Goal: Task Accomplishment & Management: Use online tool/utility

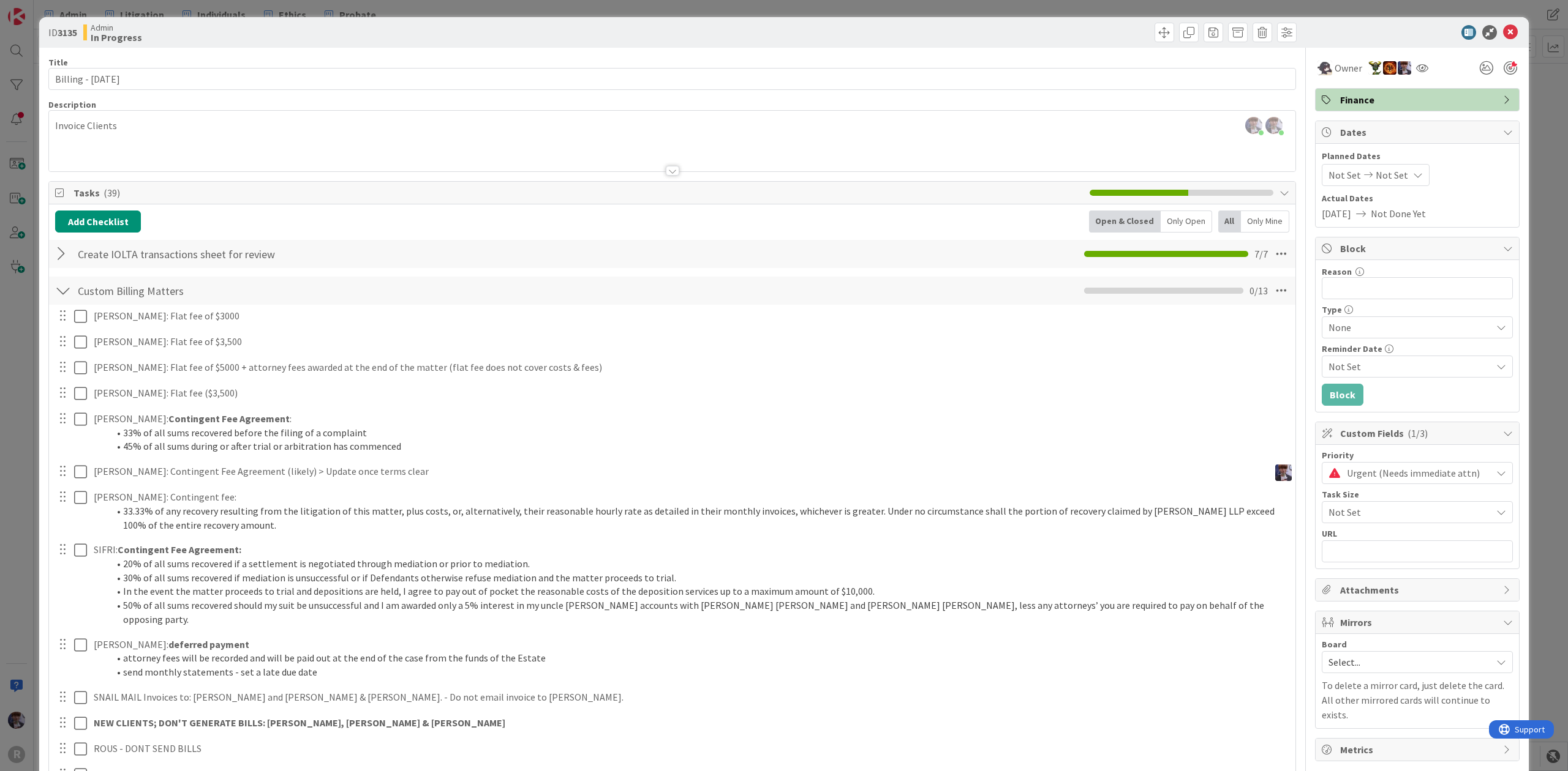
scroll to position [81, 0]
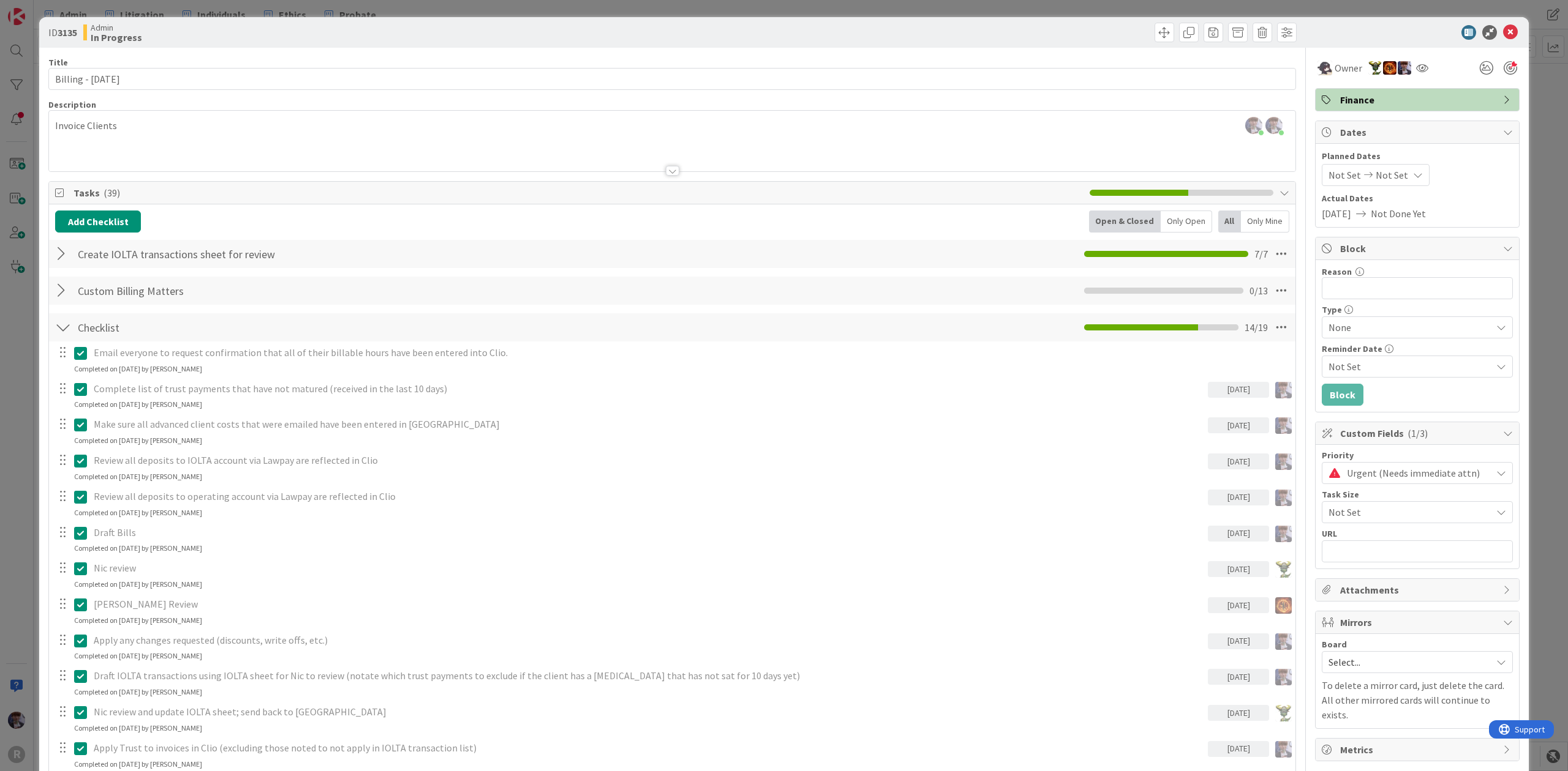
scroll to position [542, 0]
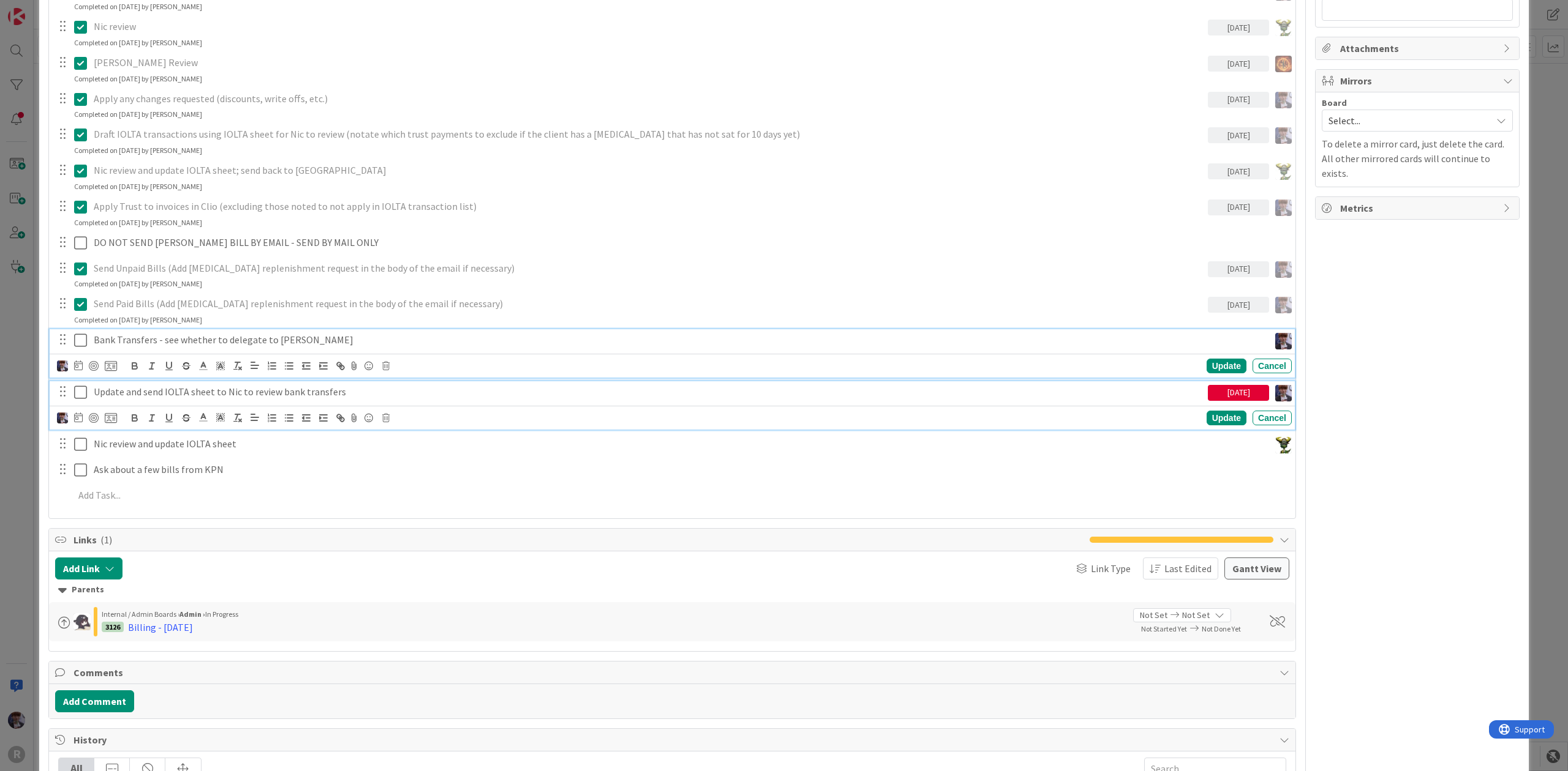
click at [80, 397] on icon at bounding box center [80, 392] width 13 height 15
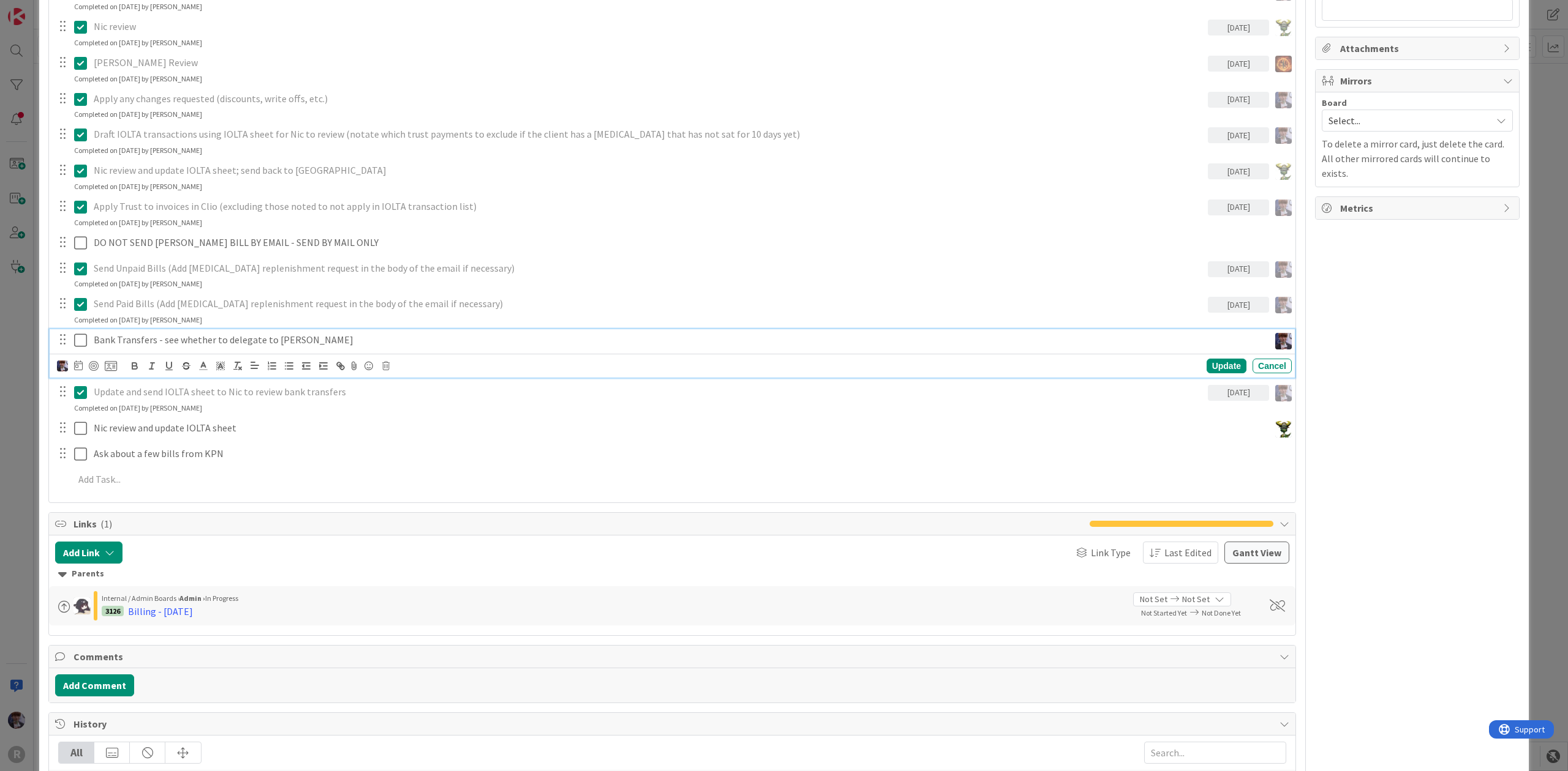
click at [76, 343] on icon at bounding box center [80, 340] width 13 height 15
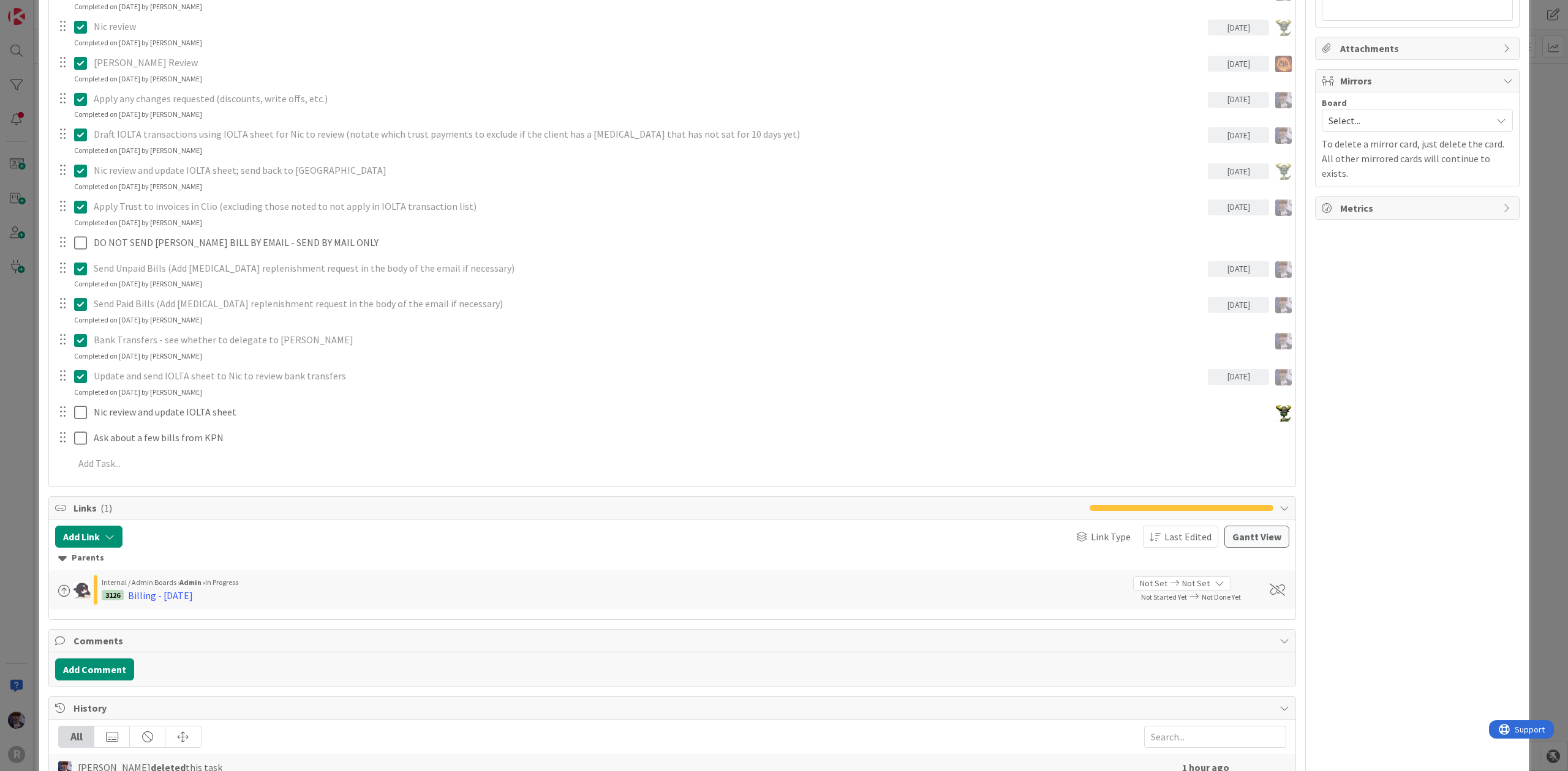
click at [18, 321] on div "ID 3135 Admin In Progress Title 20 / 128 Billing - 10/01/2025 Description Minka…" at bounding box center [784, 386] width 1568 height 771
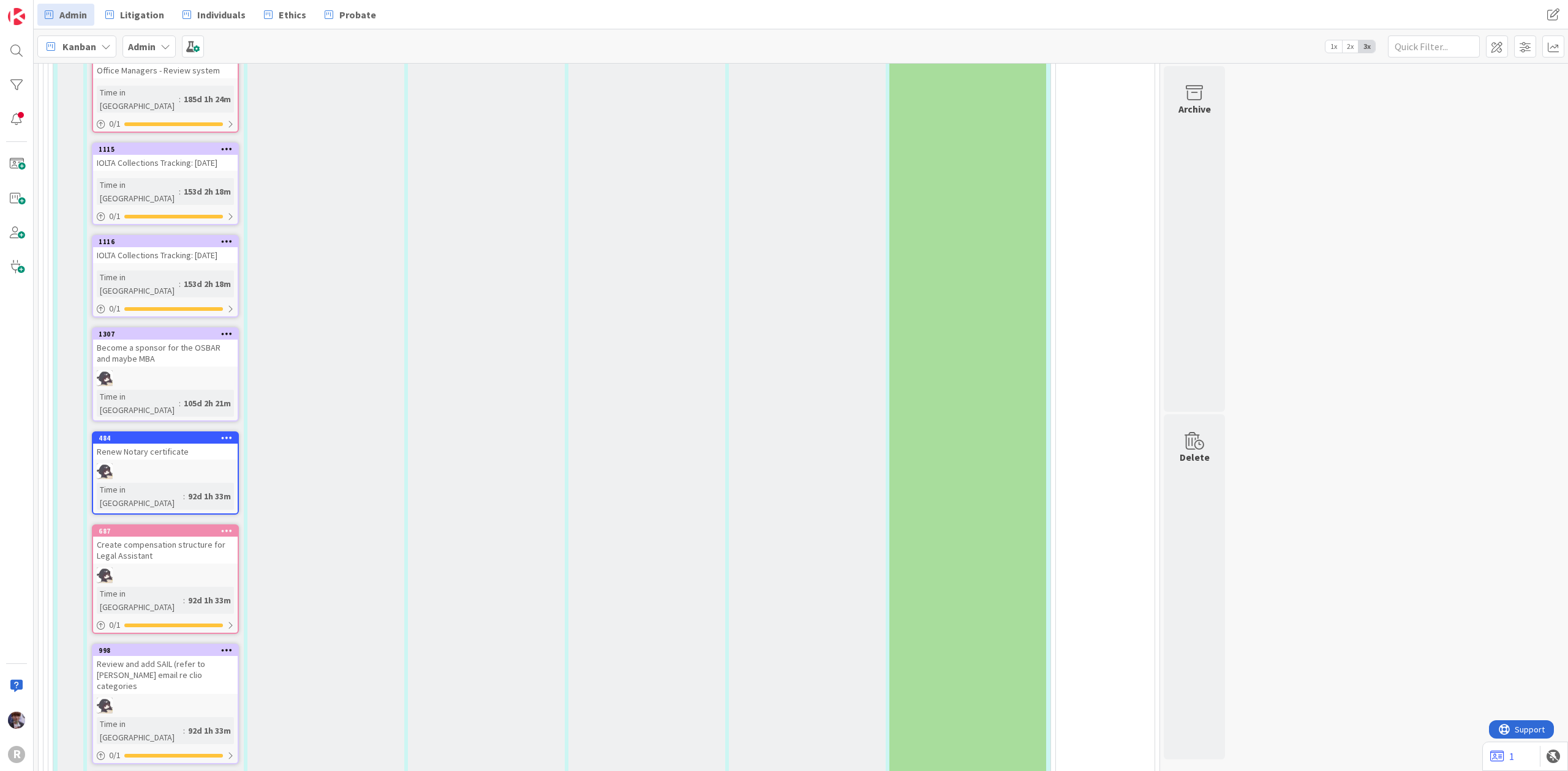
scroll to position [2319, 0]
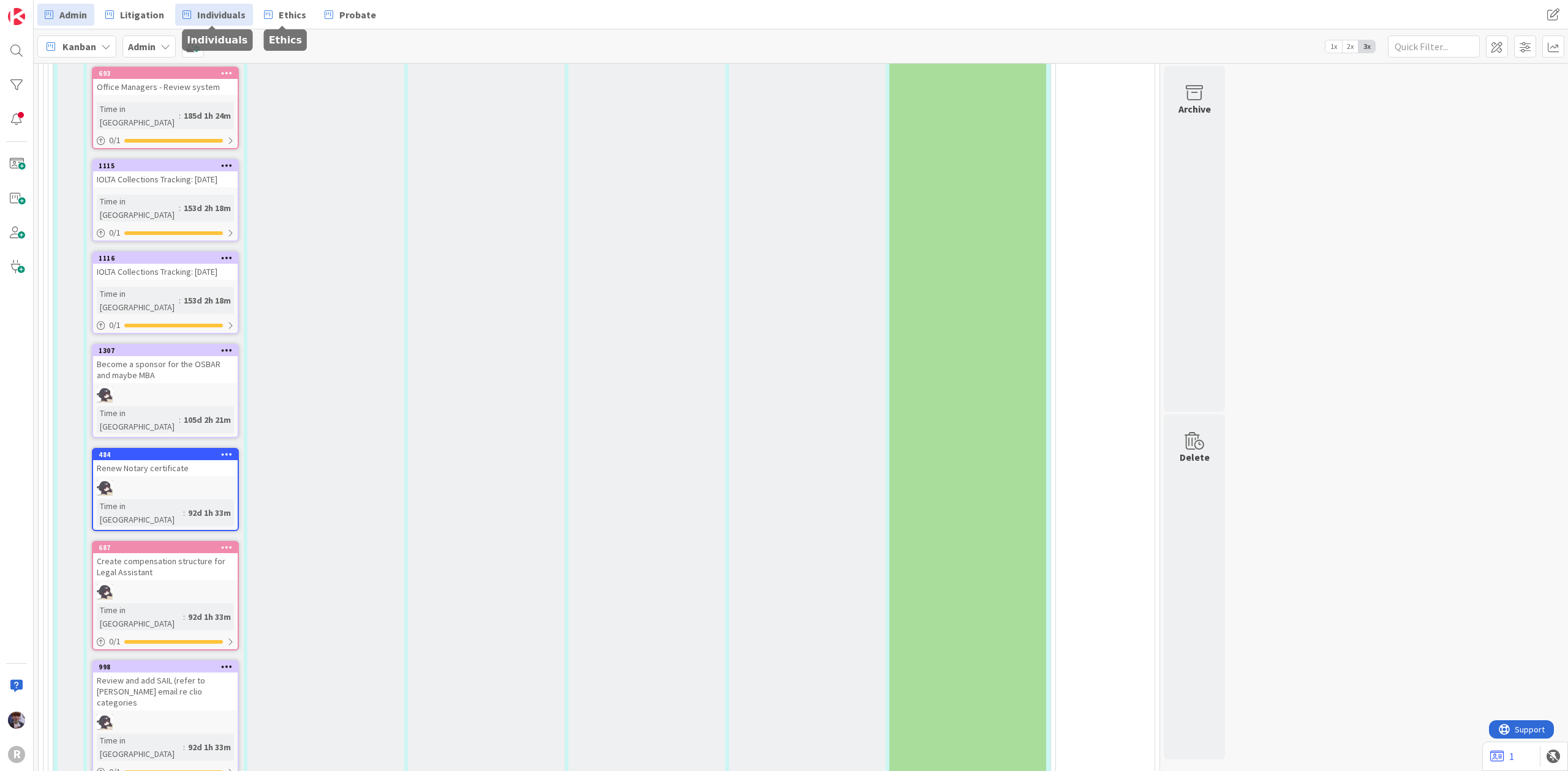
click at [205, 13] on span "Individuals" at bounding box center [221, 15] width 49 height 15
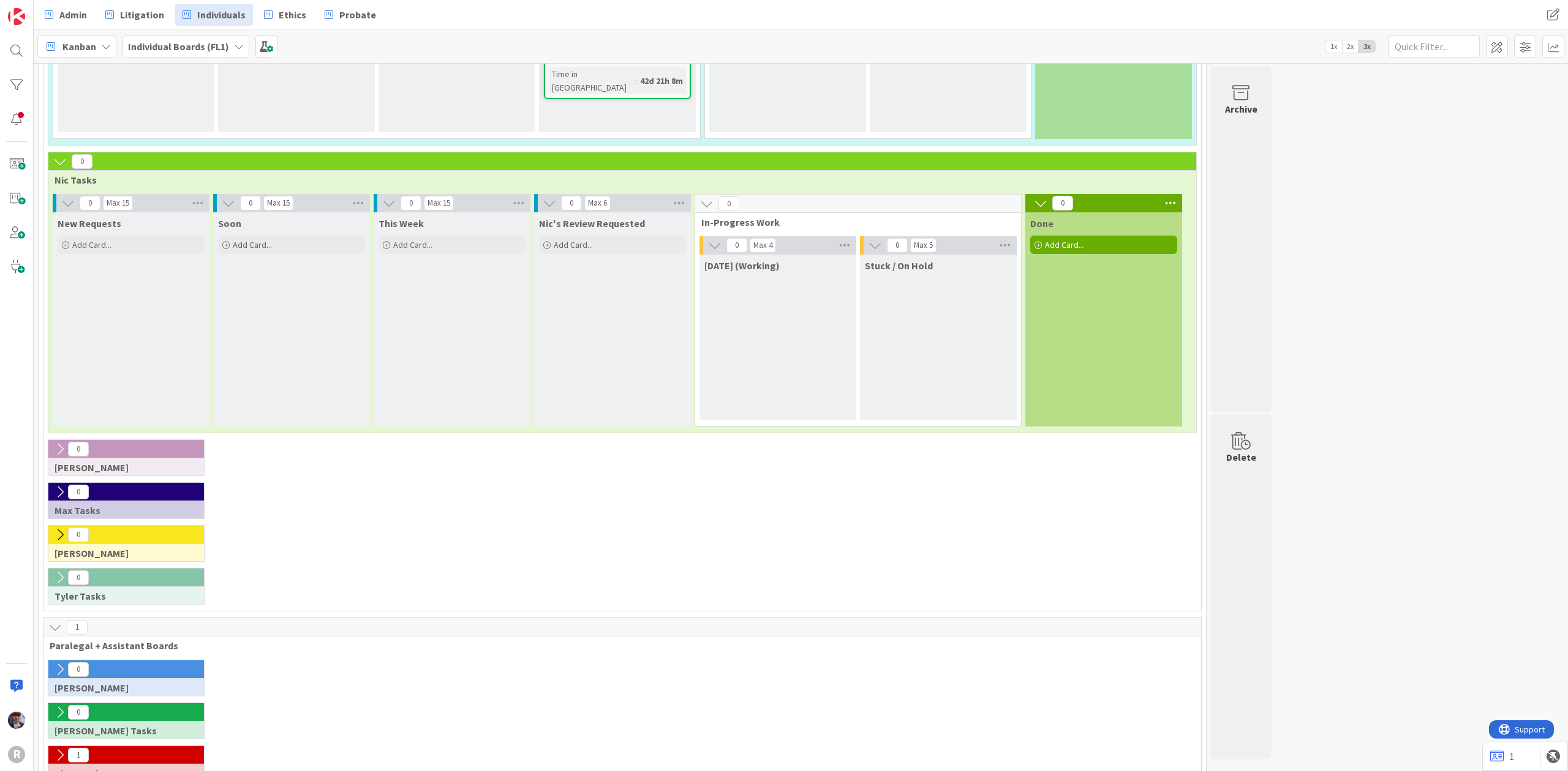
scroll to position [334, 0]
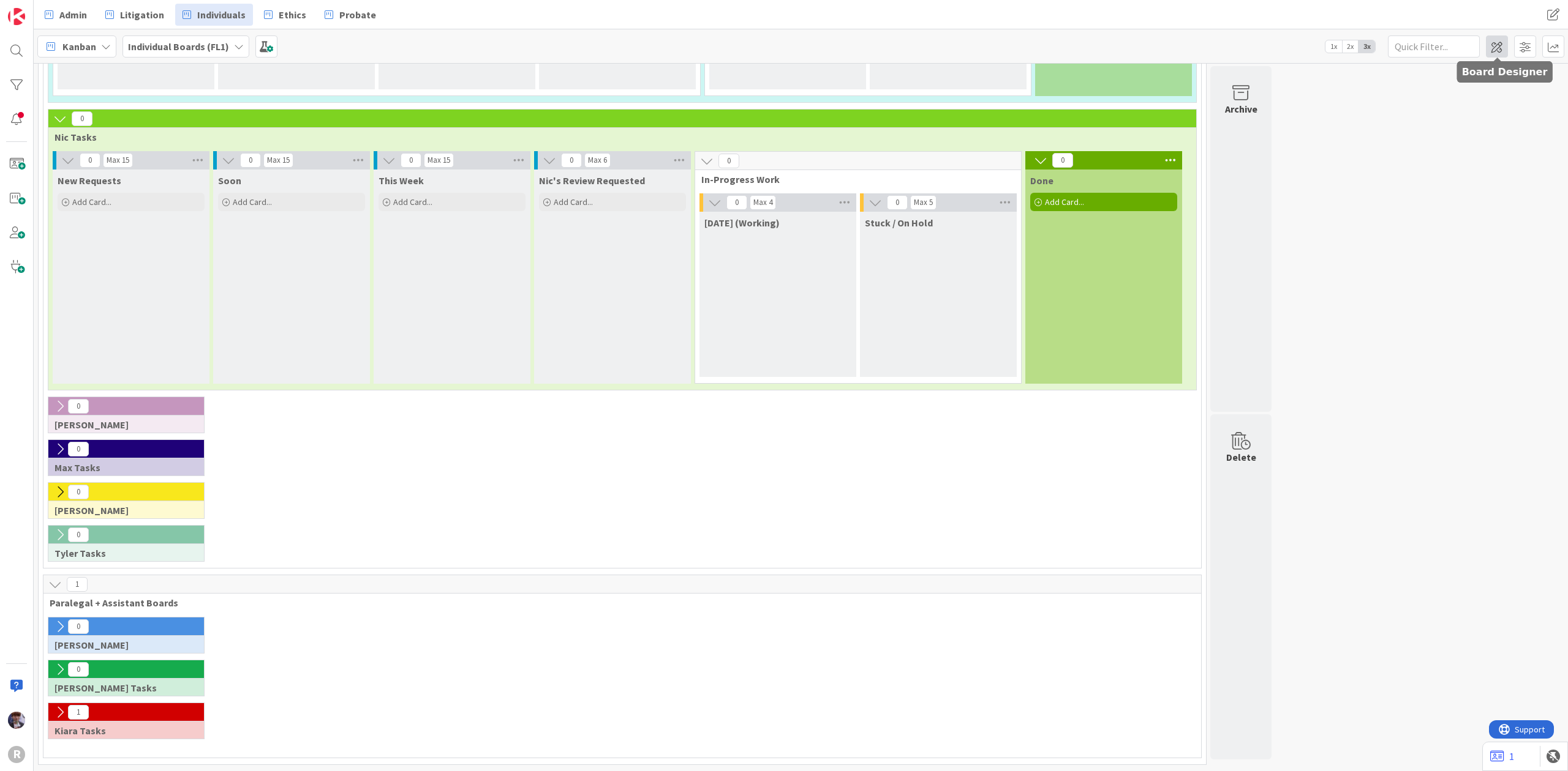
click at [1507, 50] on span at bounding box center [1497, 46] width 22 height 22
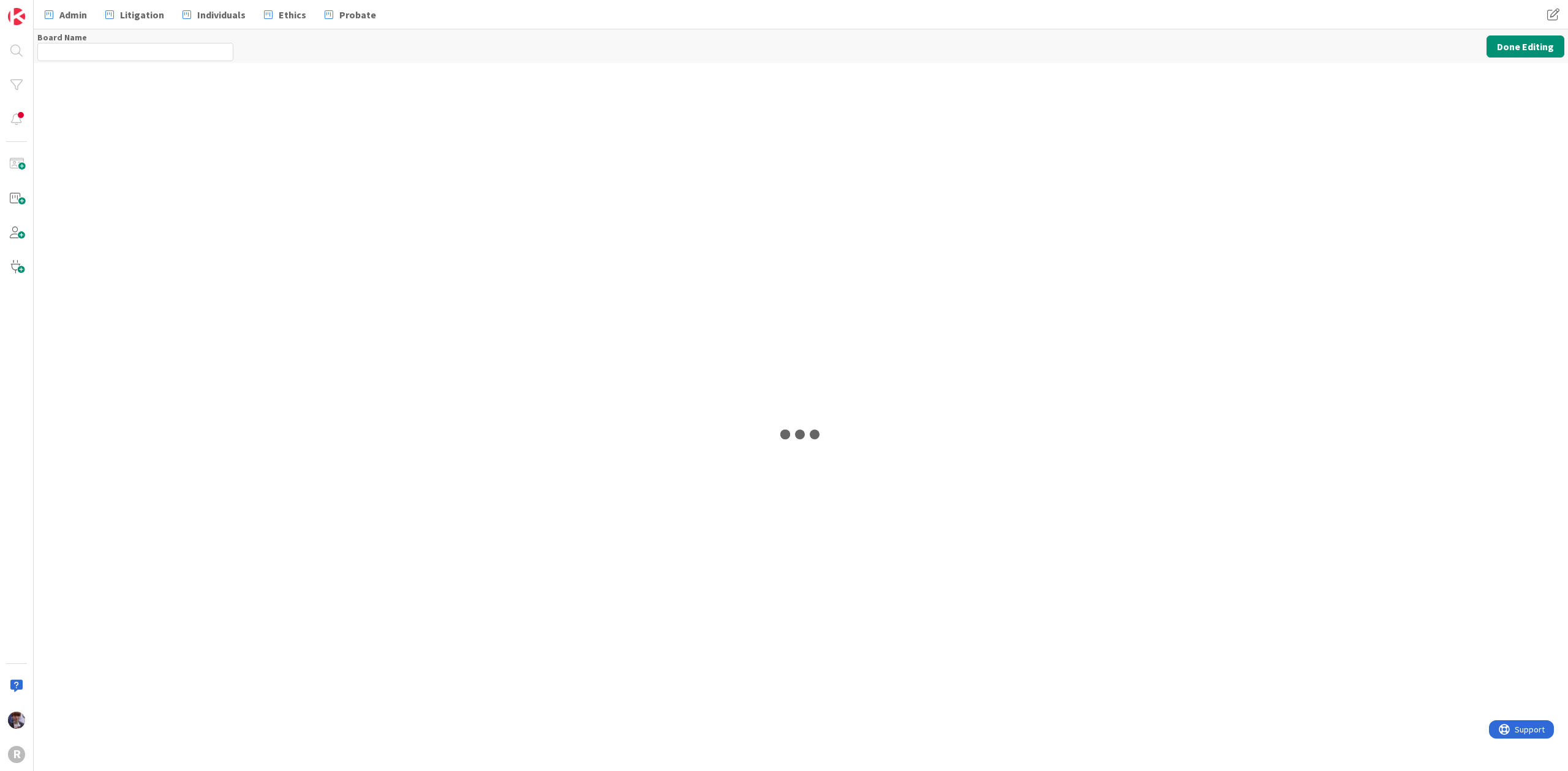
type input "Individual Boards (FL1)"
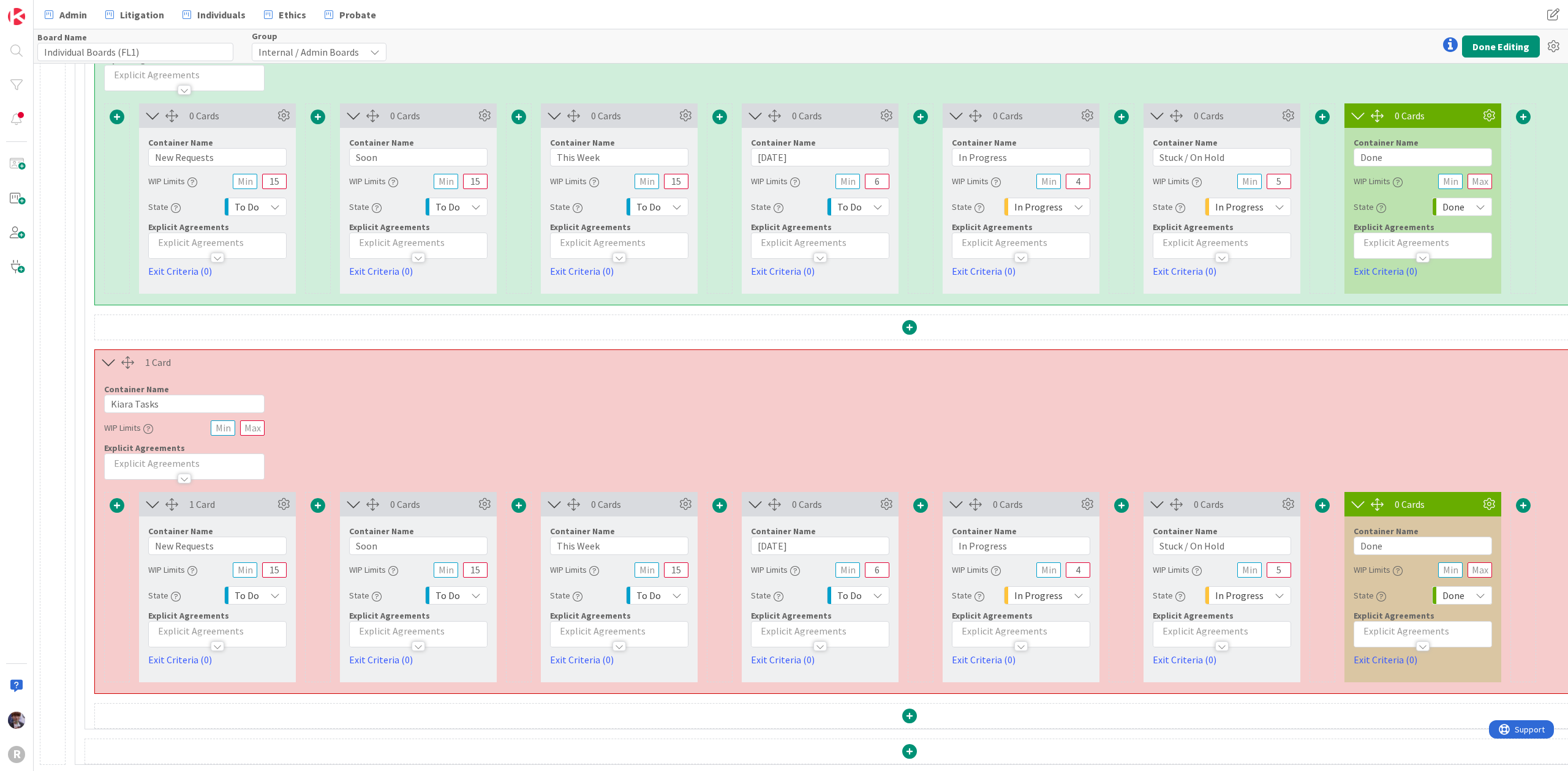
scroll to position [3734, 232]
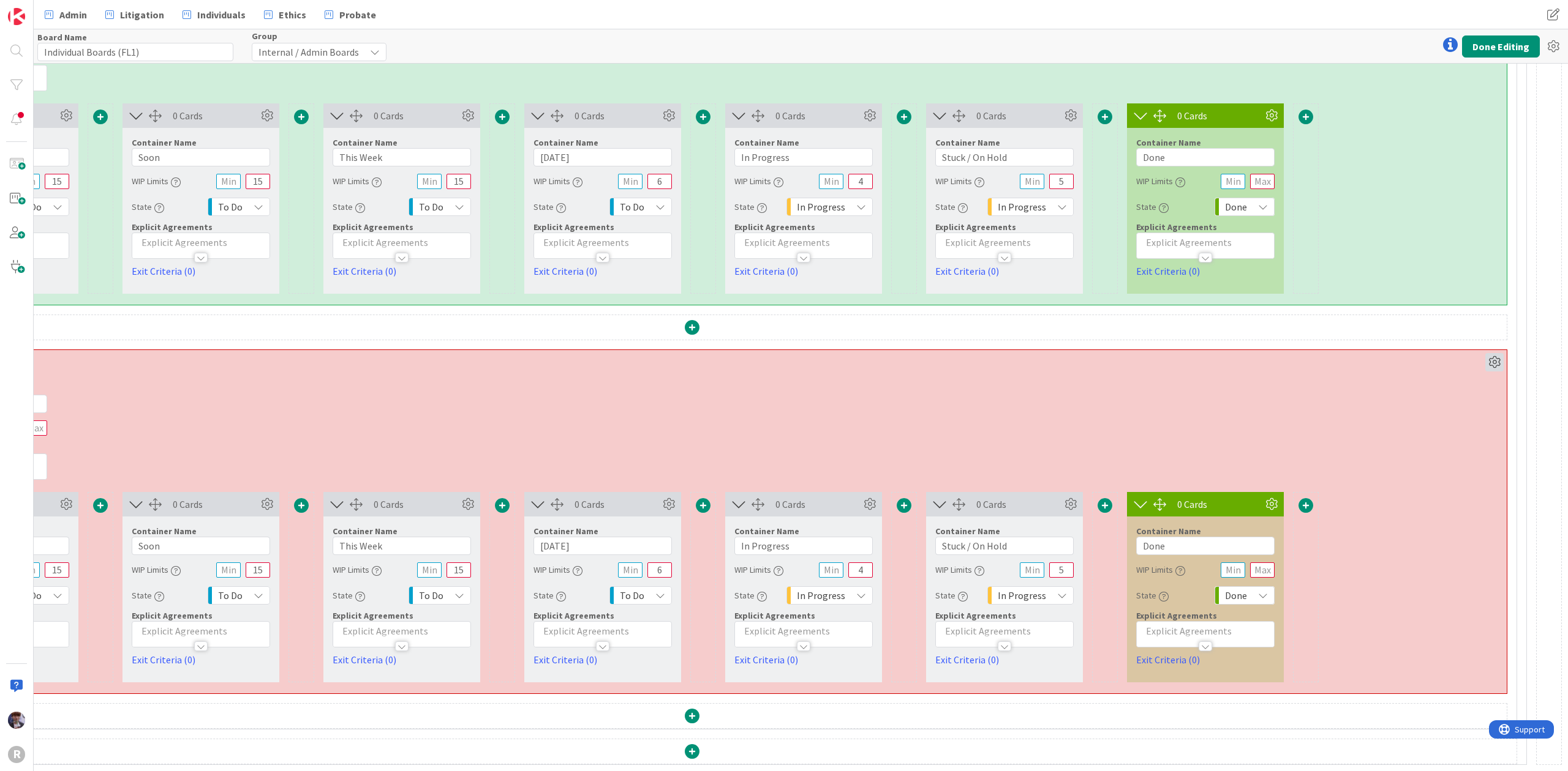
click at [1485, 353] on icon at bounding box center [1494, 362] width 18 height 18
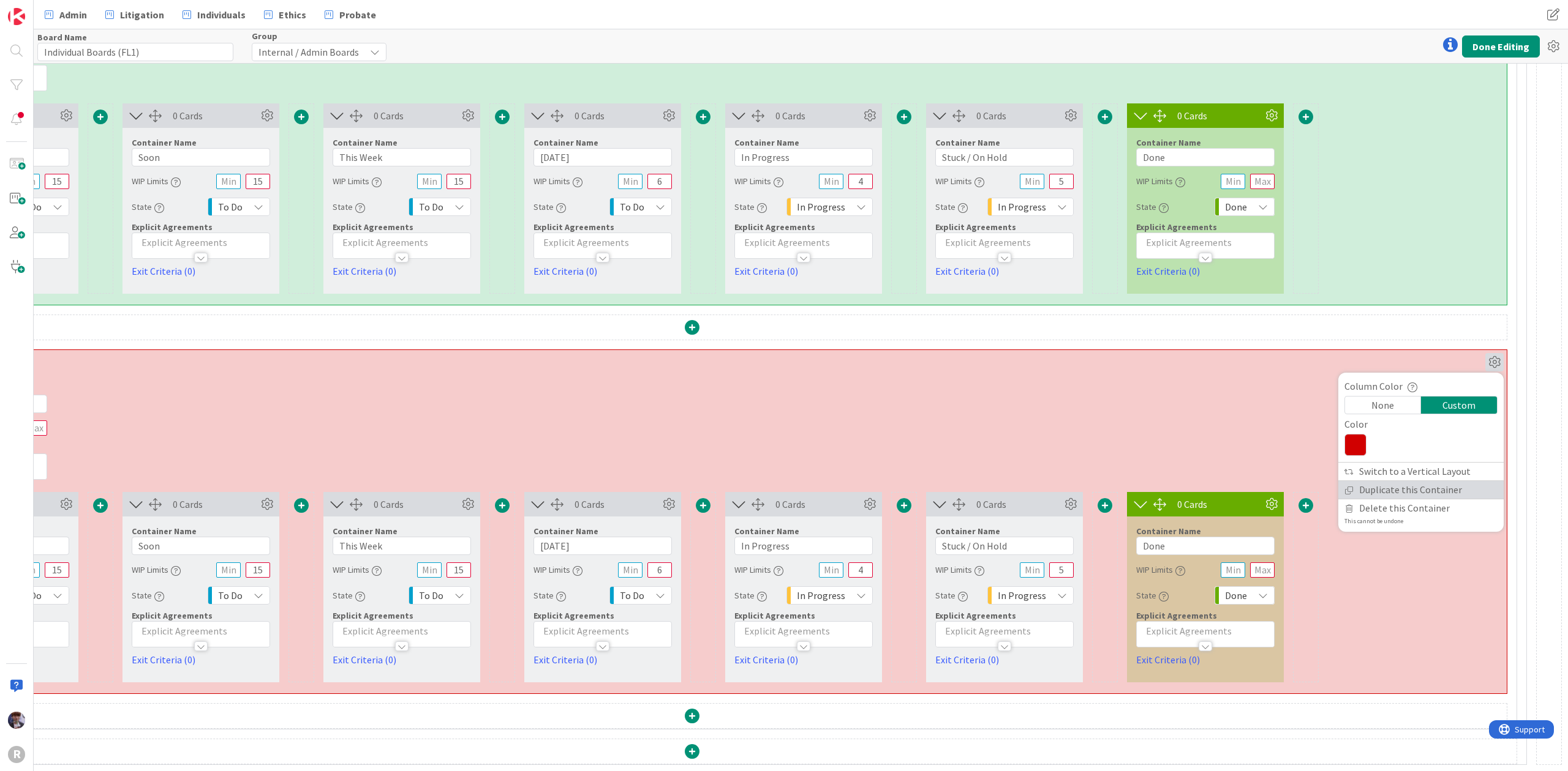
click at [1444, 481] on link "Duplicate this Container" at bounding box center [1421, 490] width 165 height 18
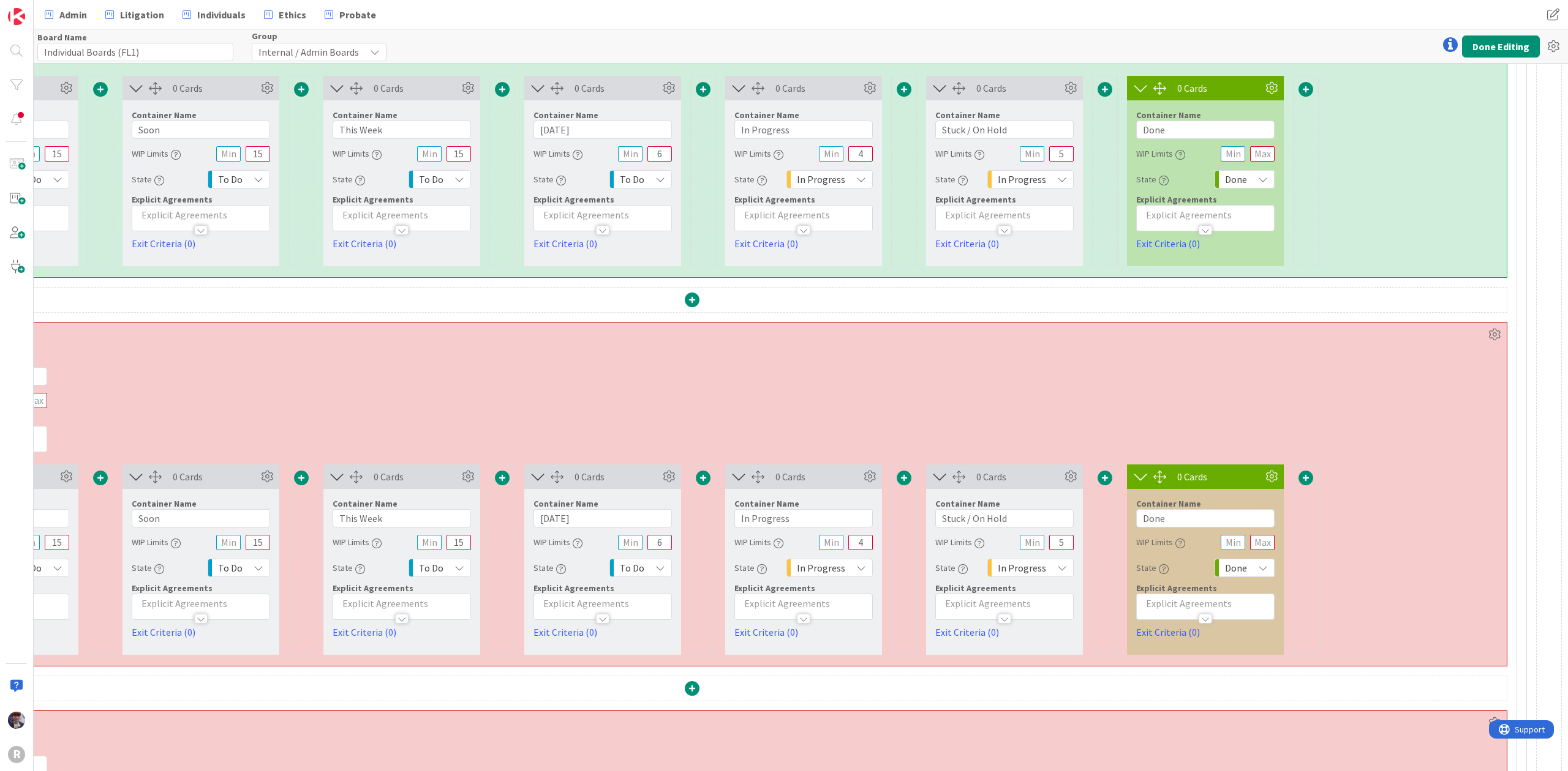
scroll to position [4124, 232]
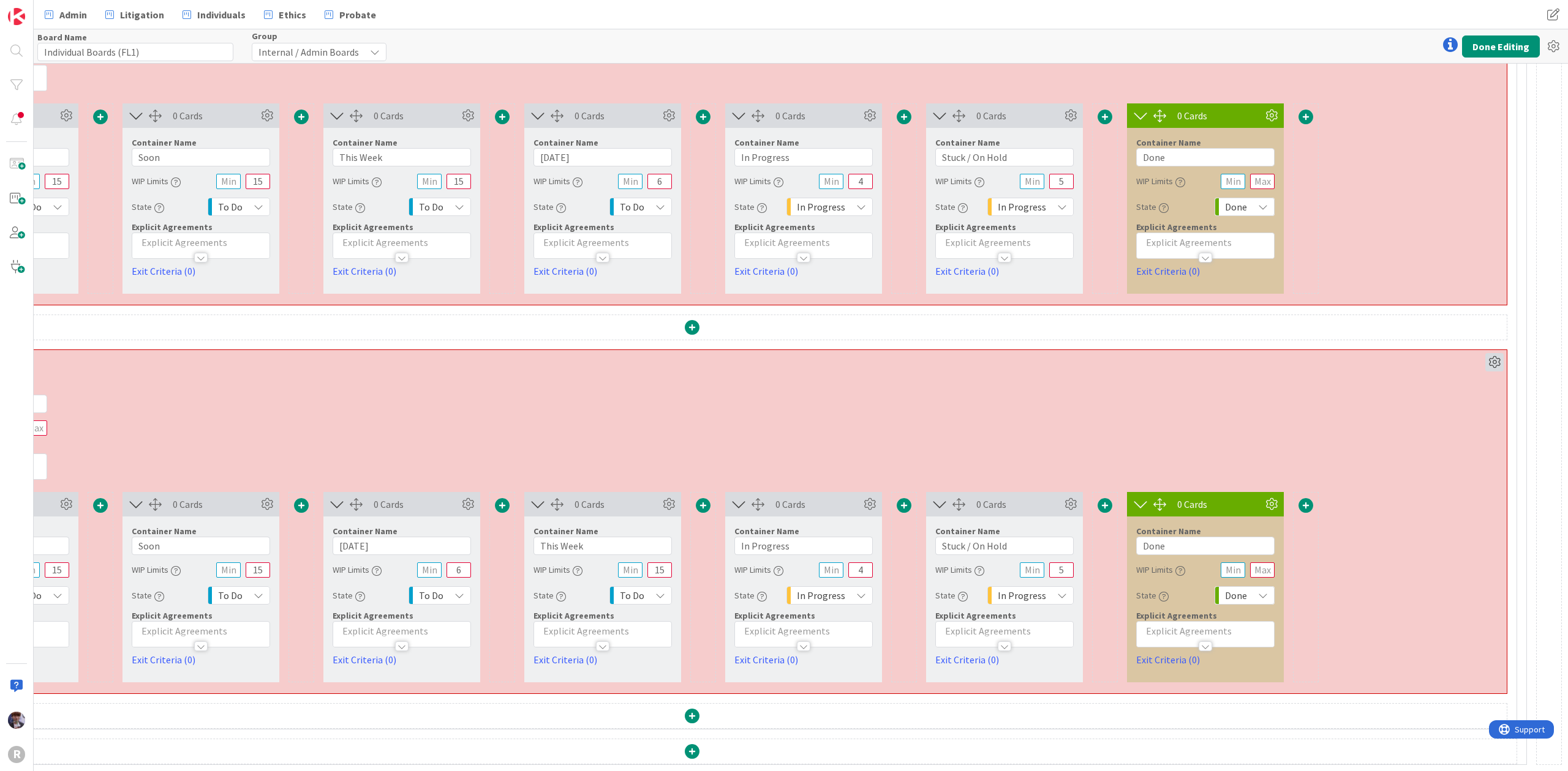
click at [1485, 353] on icon at bounding box center [1494, 362] width 18 height 18
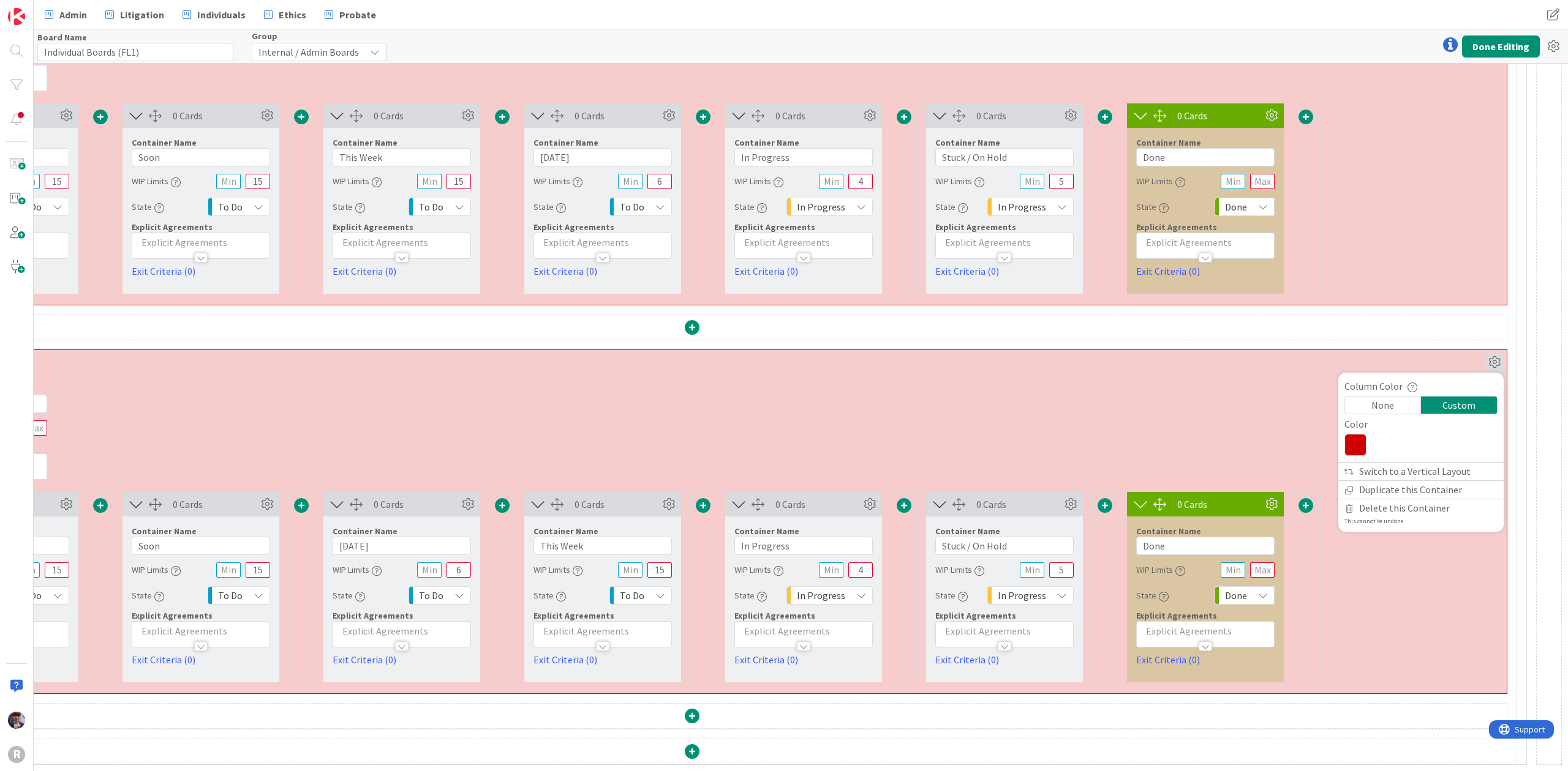
click at [1344, 434] on icon at bounding box center [1355, 445] width 22 height 22
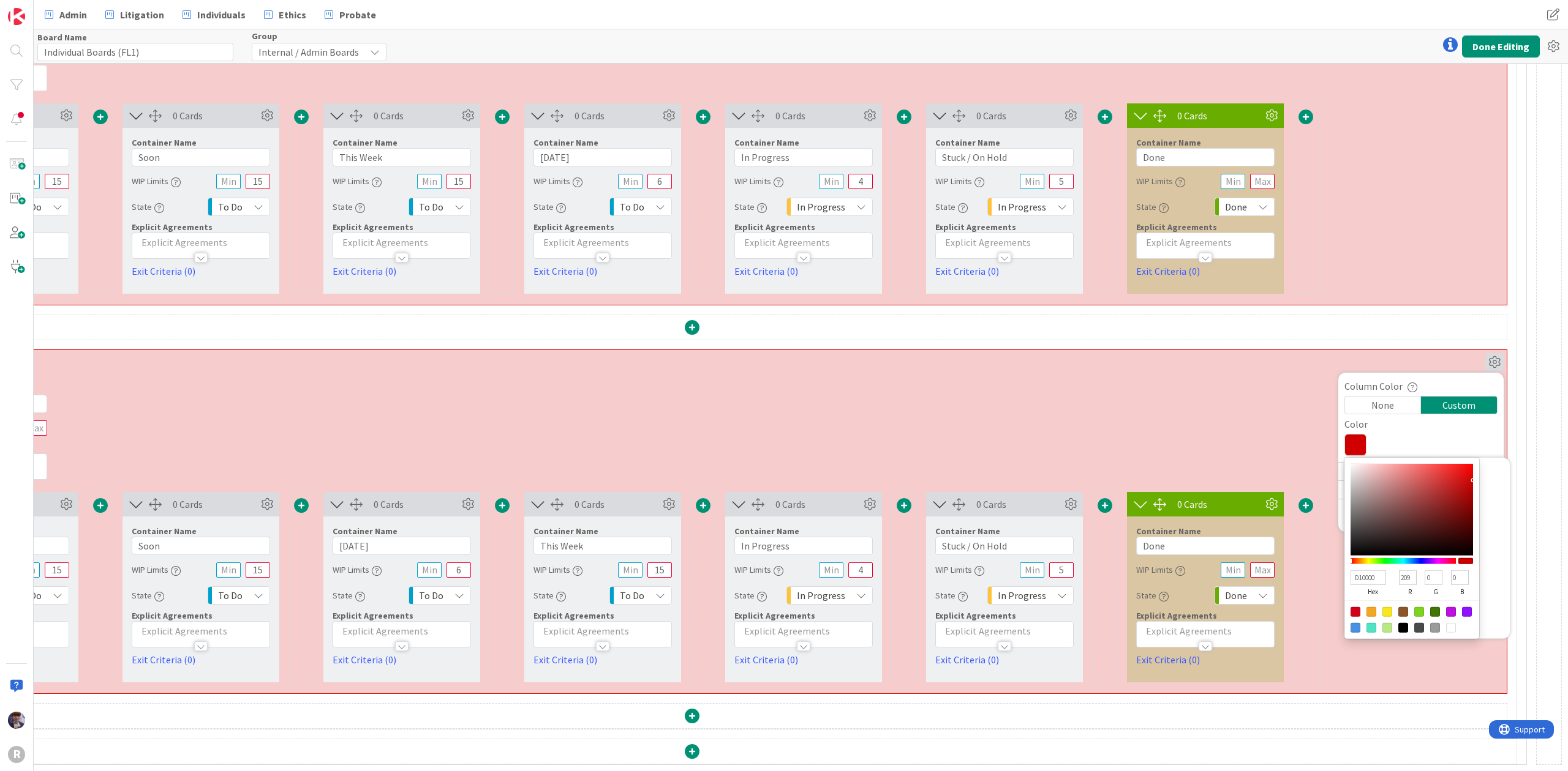
click at [1382, 607] on div at bounding box center [1387, 612] width 10 height 10
type input "F8E71C"
type input "248"
type input "231"
type input "28"
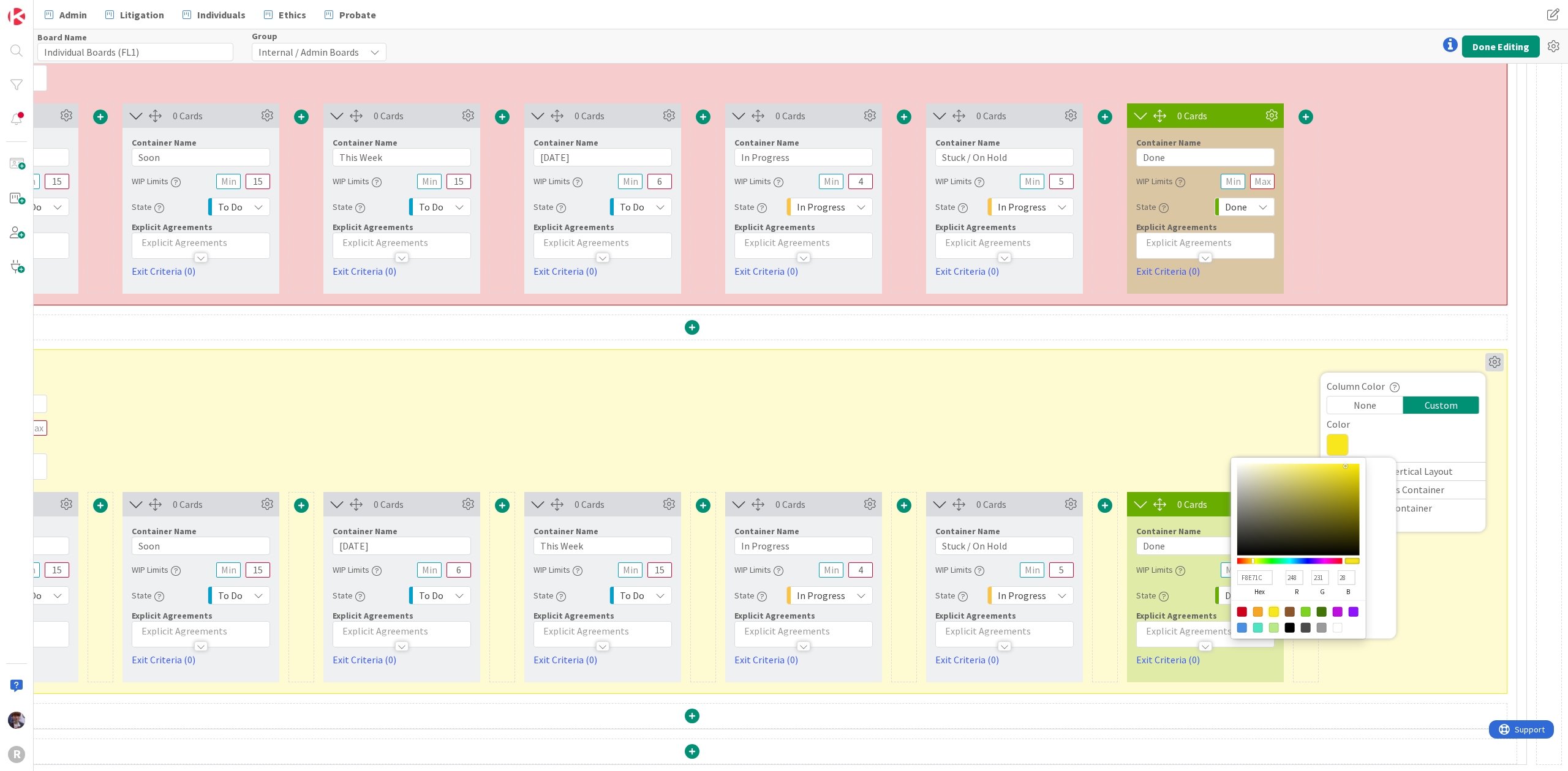
scroll to position [4124, 0]
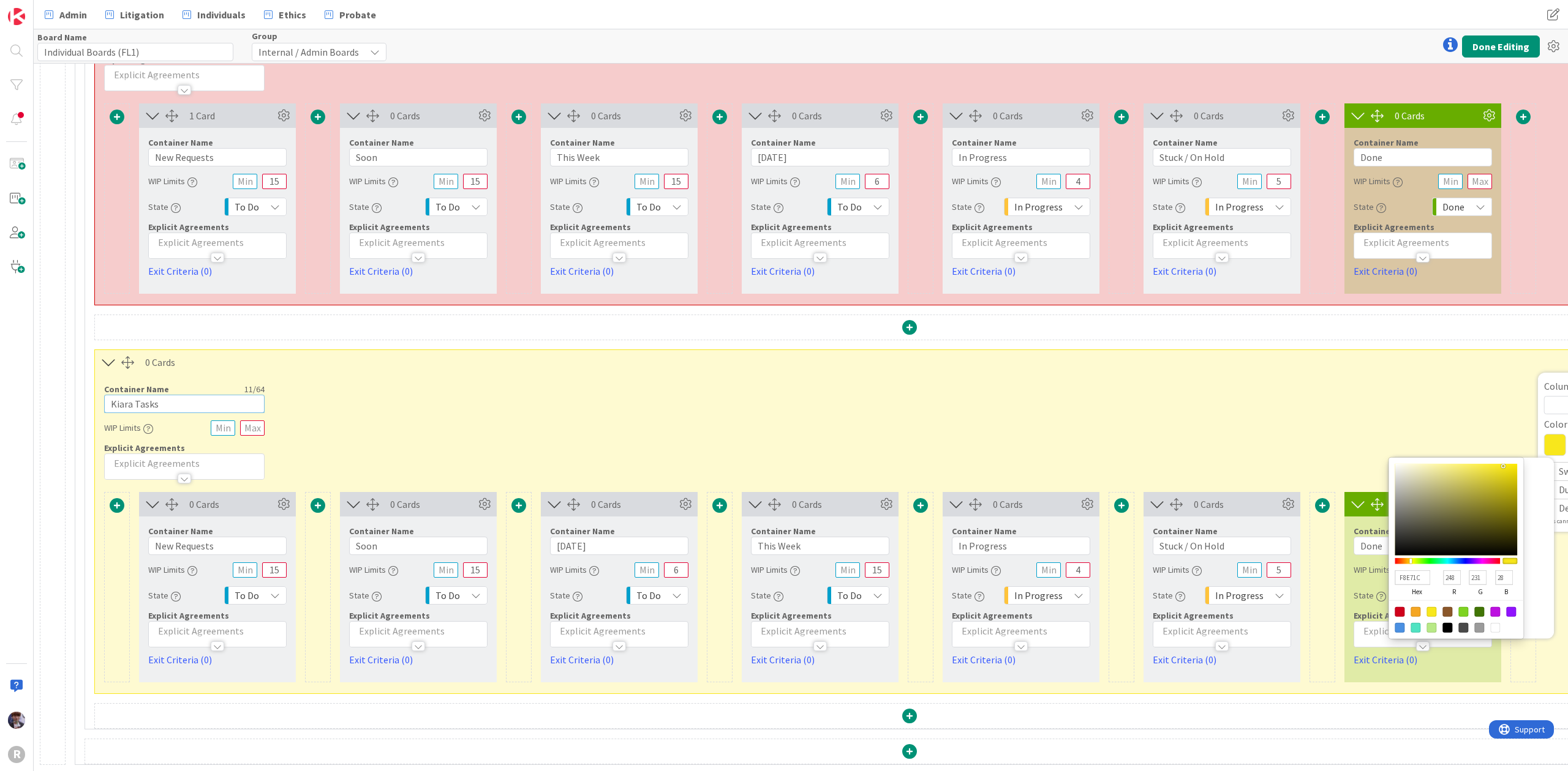
drag, startPoint x: 131, startPoint y: 390, endPoint x: 80, endPoint y: 386, distance: 51.2
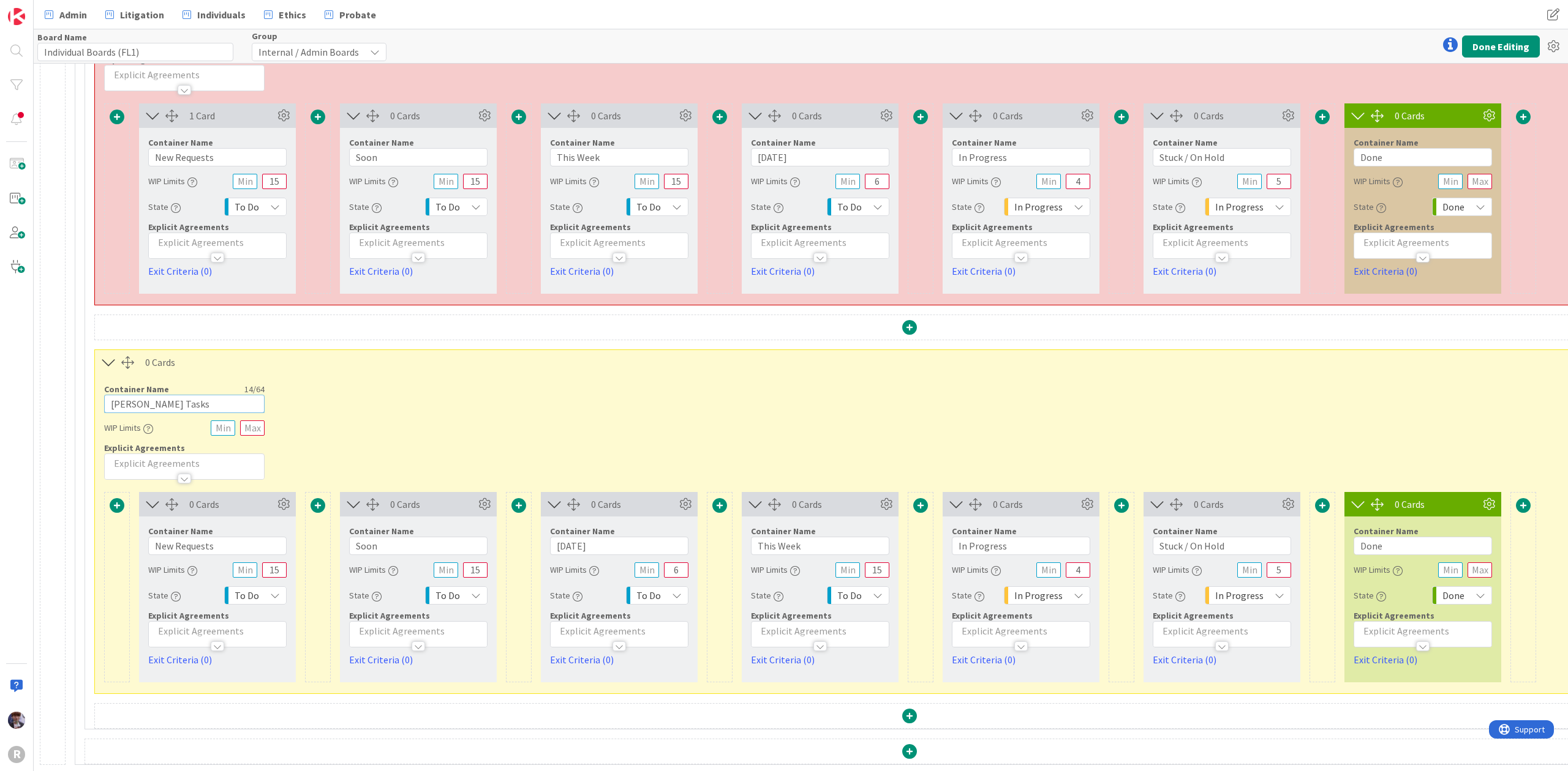
type input "[PERSON_NAME] Tasks"
click at [1511, 30] on div "Board Name 23 / 64 Individual Boards (FL1) Group Internal / Admin Boards Done E…" at bounding box center [800, 46] width 1534 height 33
click at [1506, 43] on button "Done Editing" at bounding box center [1500, 46] width 78 height 22
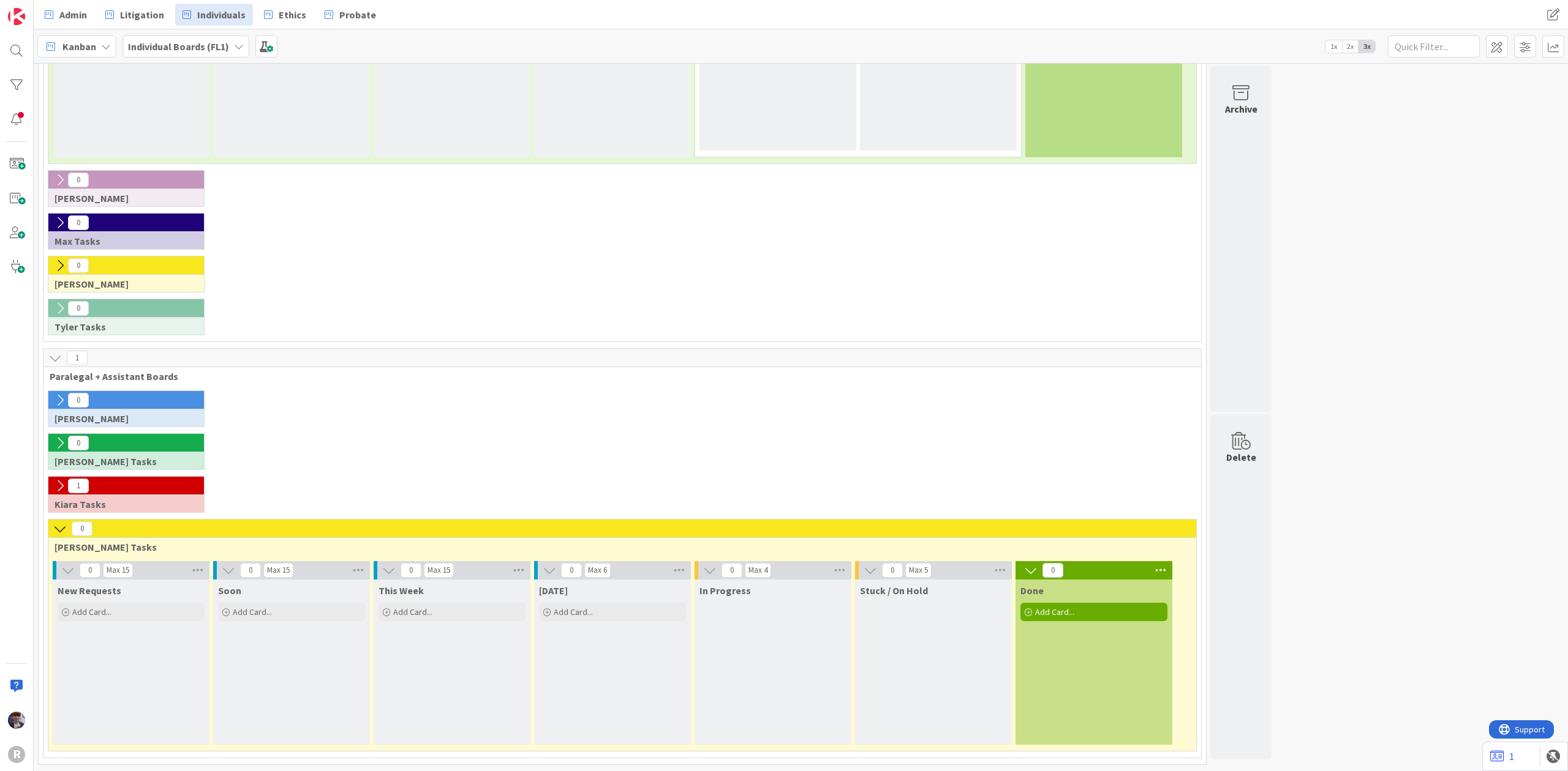
click at [59, 524] on icon at bounding box center [59, 529] width 13 height 13
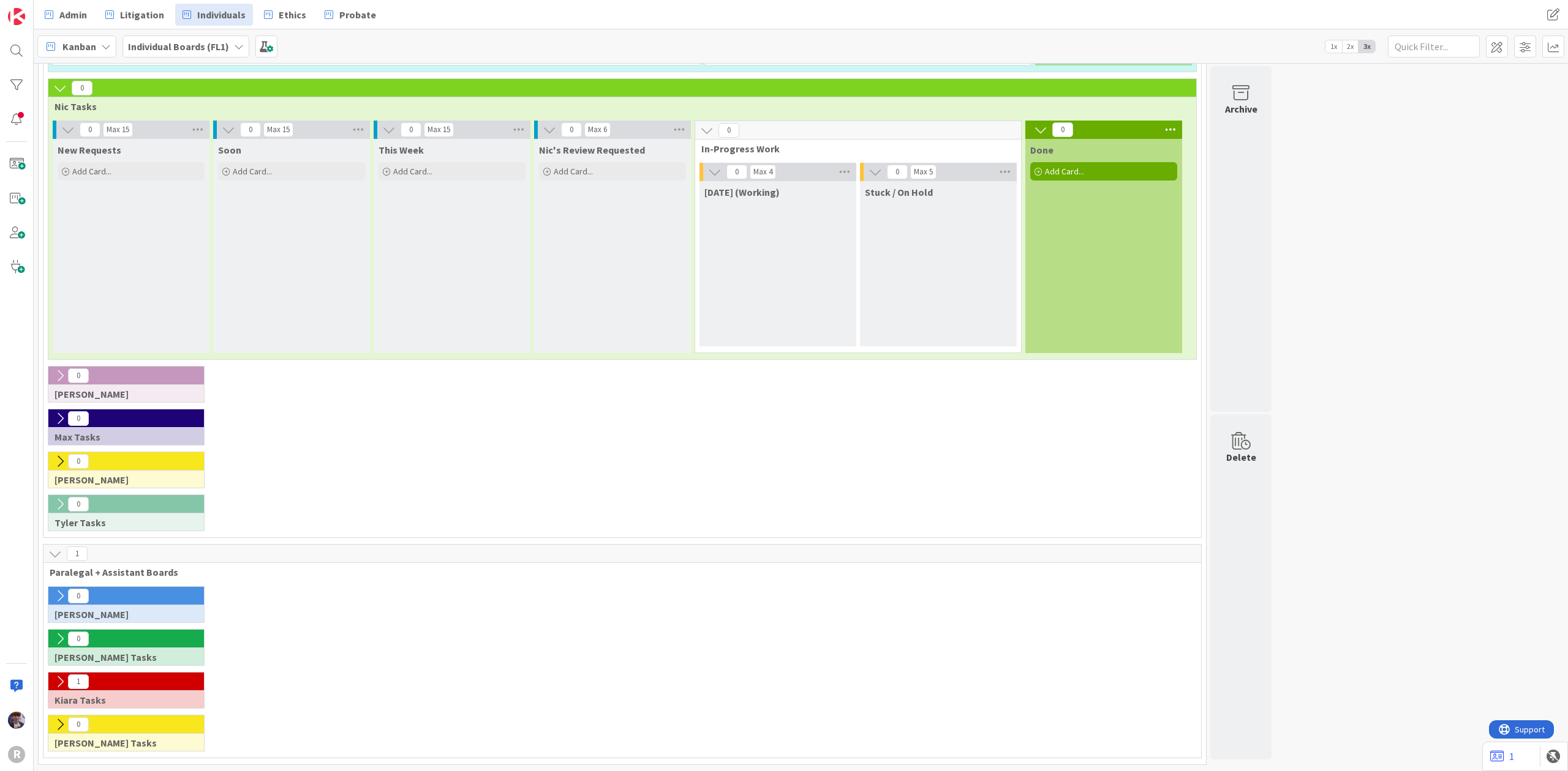
scroll to position [366, 0]
click at [60, 84] on icon at bounding box center [59, 88] width 13 height 13
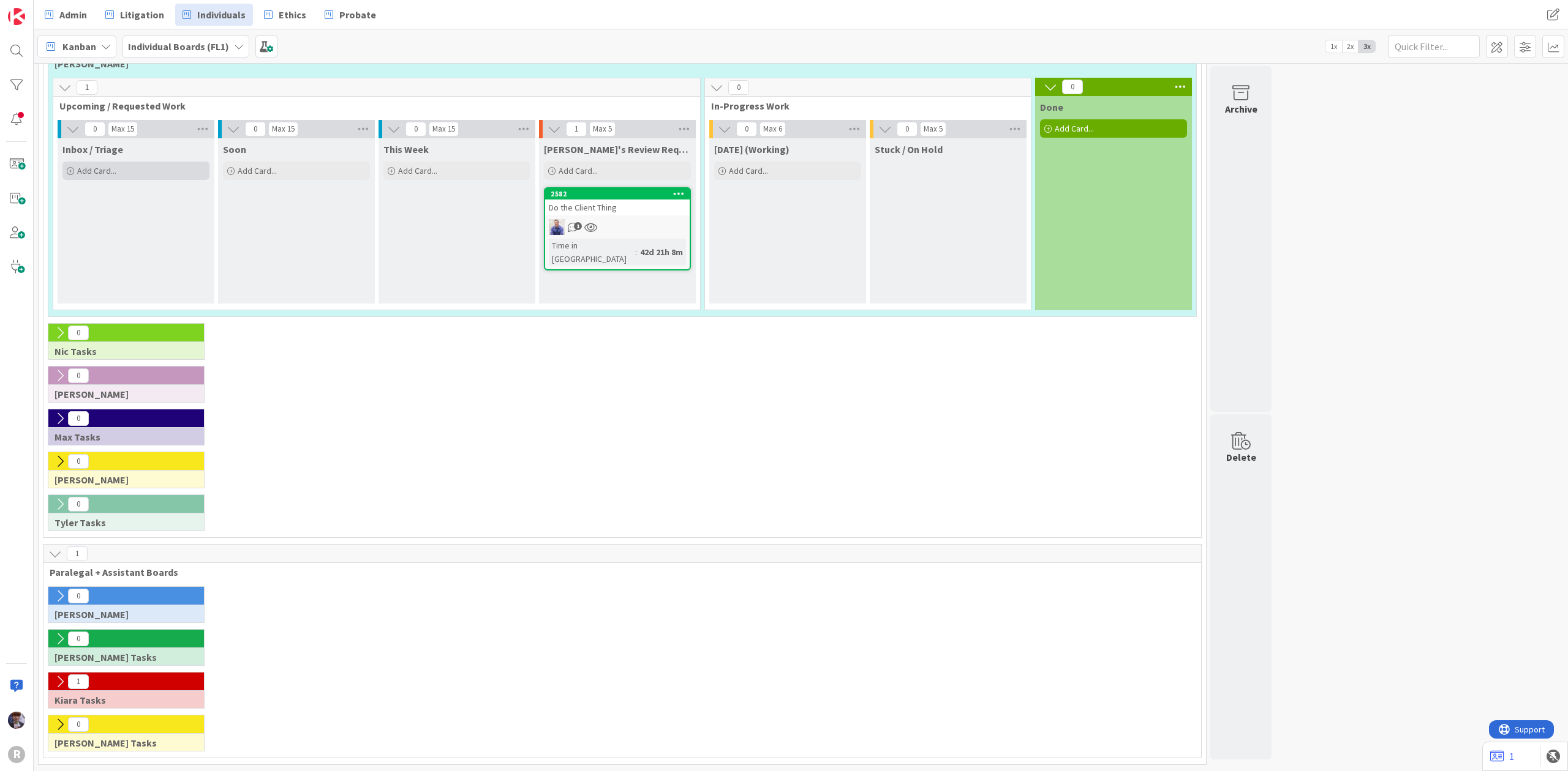
scroll to position [0, 0]
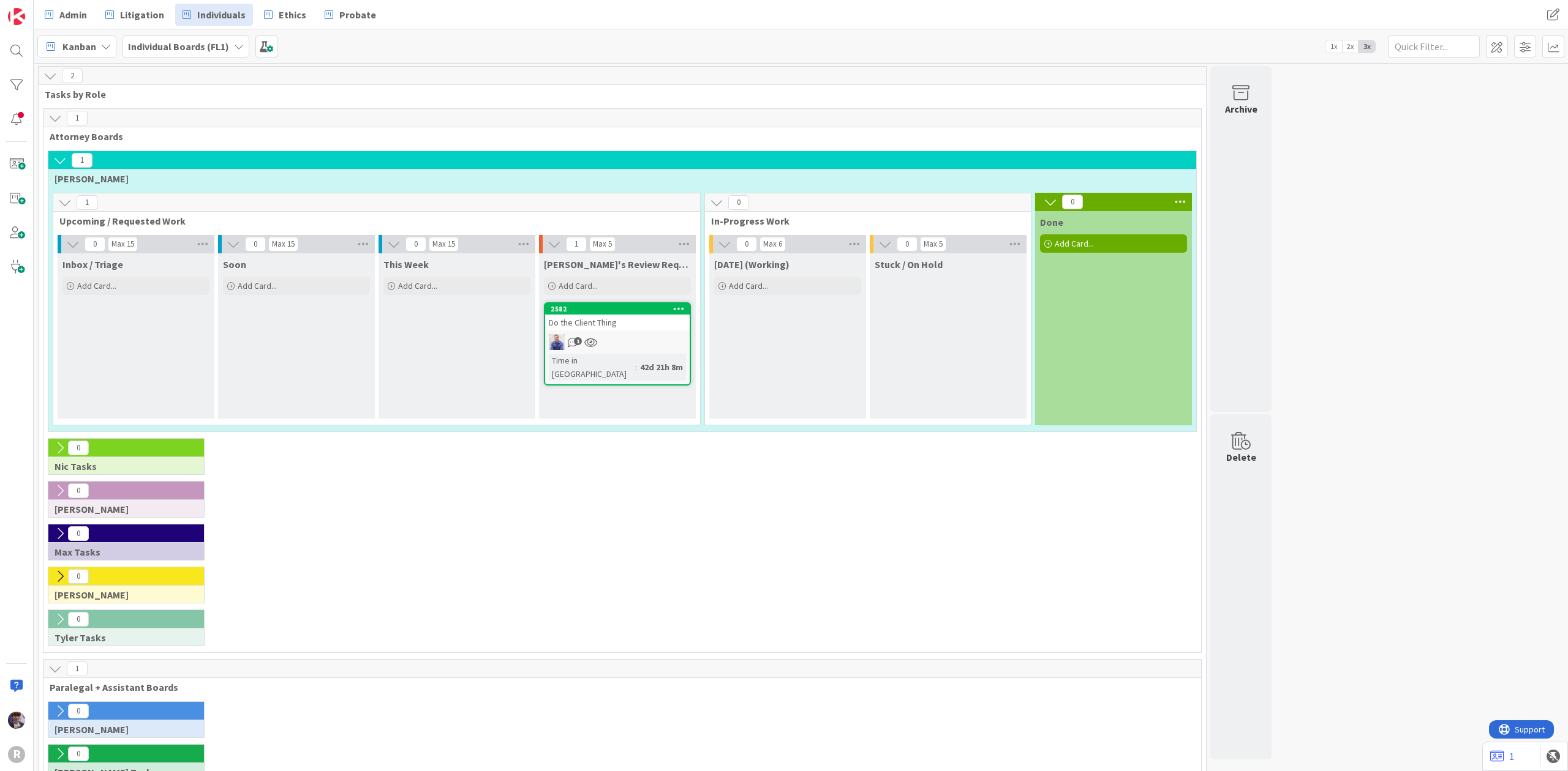
click at [59, 162] on icon at bounding box center [59, 160] width 13 height 13
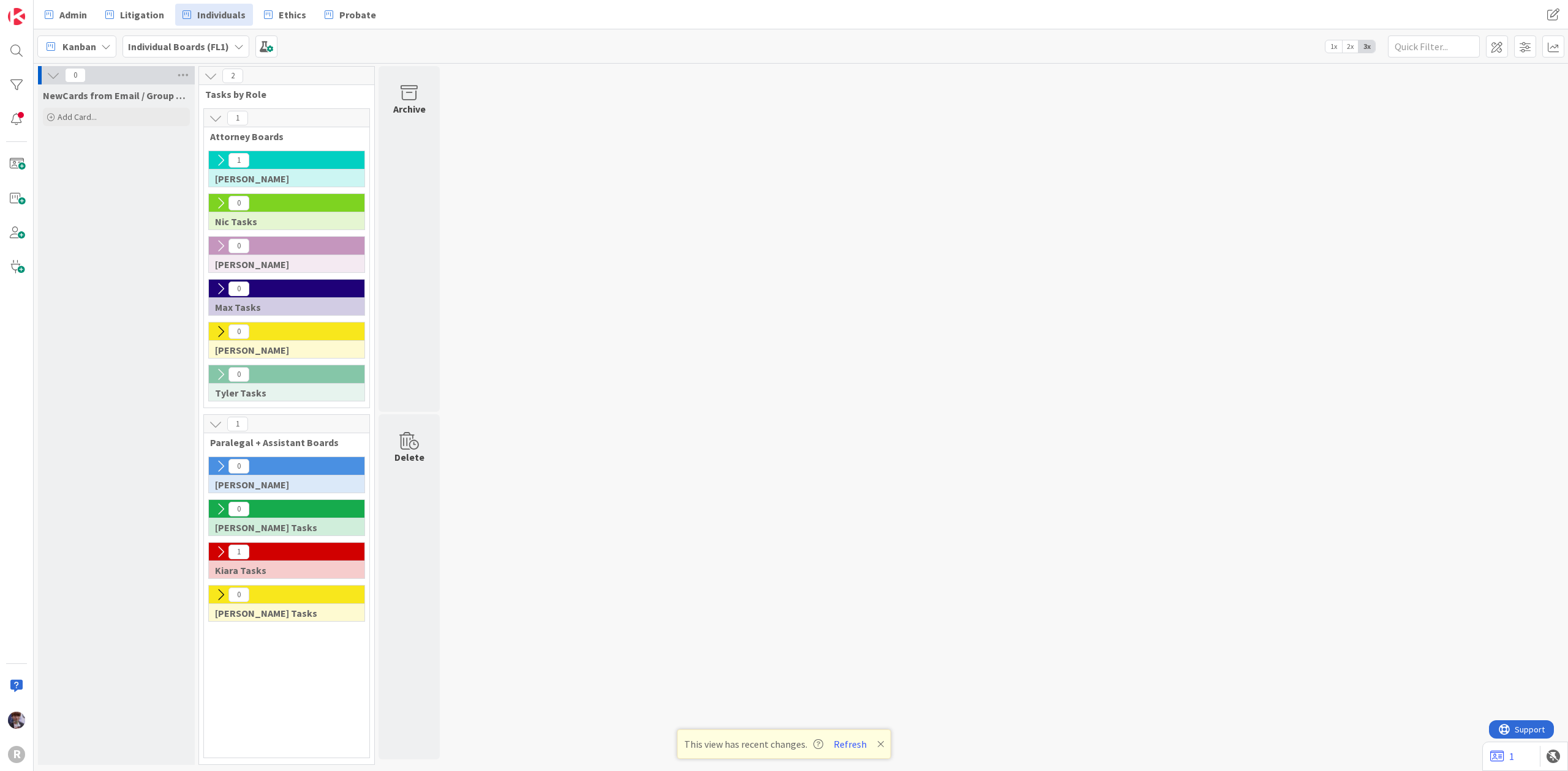
click at [420, 15] on div "Admin Litigation Individuals Ethics Probate" at bounding box center [497, 15] width 919 height 22
click at [1542, 13] on span at bounding box center [1553, 15] width 22 height 22
click at [1272, 190] on div "0 NewCards from Email / Group Triage Add Card... 2 Tasks by Role 1 Attorney Boa…" at bounding box center [800, 419] width 1529 height 705
click at [846, 745] on button "Refresh" at bounding box center [850, 744] width 42 height 16
click at [605, 126] on div "0 NewCards from Email / Group Triage Add Card... 2 Tasks by Role 1 Attorney Boa…" at bounding box center [800, 419] width 1529 height 705
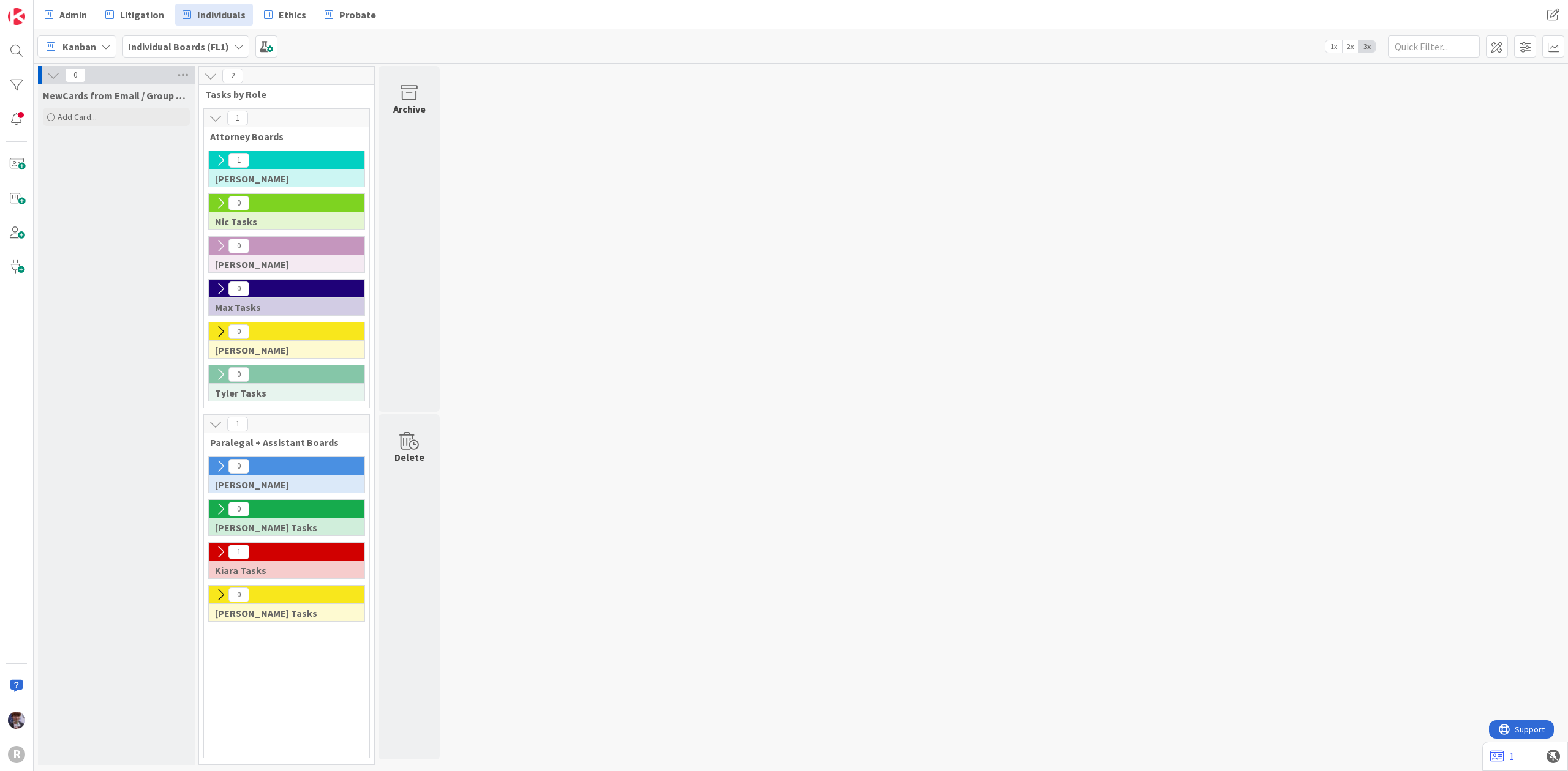
click at [750, 289] on div "0 NewCards from Email / Group Triage Add Card... 2 Tasks by Role 1 Attorney Boa…" at bounding box center [800, 419] width 1529 height 705
